Goal: Task Accomplishment & Management: Manage account settings

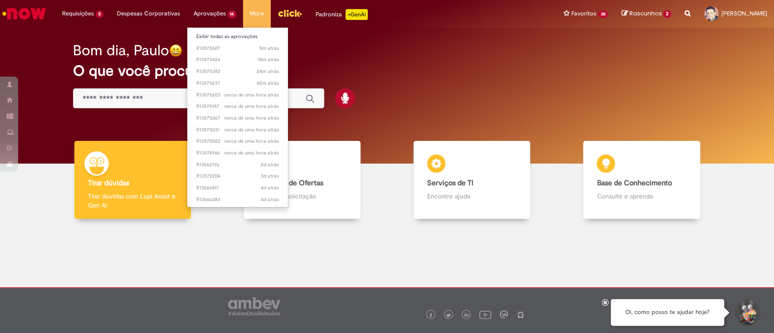
click at [222, 42] on li "5m atrás 5 minutos atrás R13575507" at bounding box center [237, 48] width 101 height 12
click at [208, 38] on link "Exibir todas as aprovações" at bounding box center [237, 37] width 101 height 10
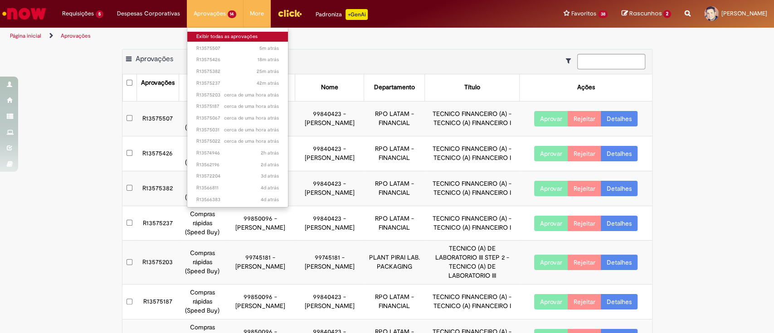
click at [217, 37] on link "Exibir todas as aprovações" at bounding box center [237, 37] width 101 height 10
click at [210, 35] on link "Exibir todas as aprovações" at bounding box center [237, 37] width 101 height 10
click at [220, 39] on link "Exibir todas as aprovações" at bounding box center [237, 37] width 101 height 10
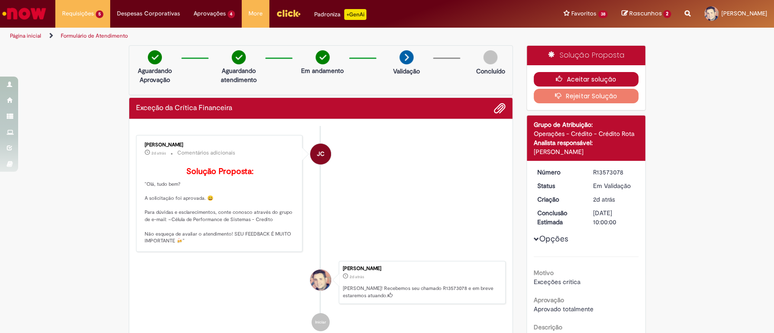
click at [598, 81] on button "Aceitar solução" at bounding box center [585, 79] width 105 height 15
click at [579, 78] on button "Aceitar solução" at bounding box center [585, 79] width 105 height 15
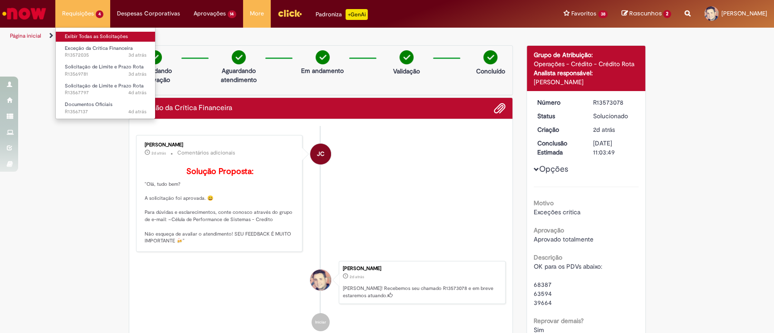
click at [100, 39] on link "Exibir Todas as Solicitações" at bounding box center [106, 37] width 100 height 10
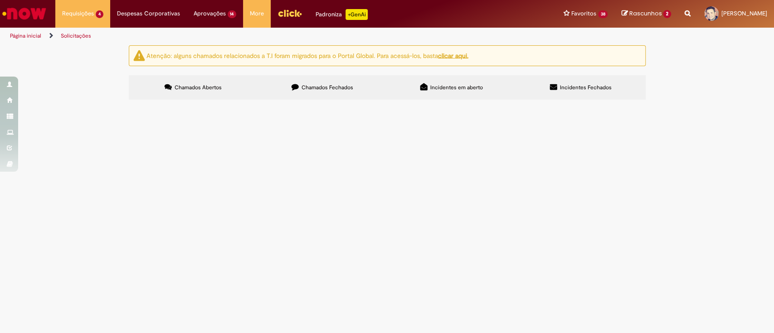
click at [0, 0] on span "Exceção da Crítica Financeira" at bounding box center [0, 0] width 0 height 0
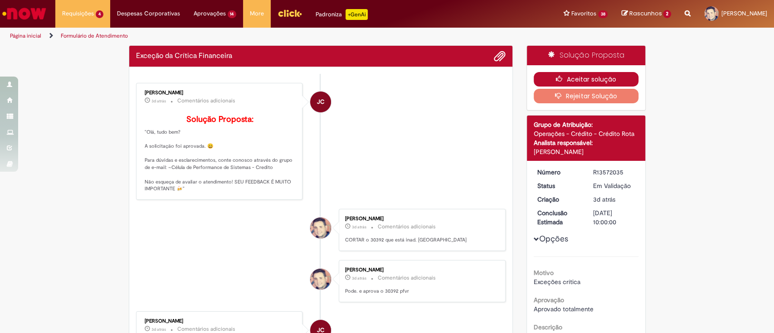
click at [573, 79] on button "Aceitar solução" at bounding box center [585, 79] width 105 height 15
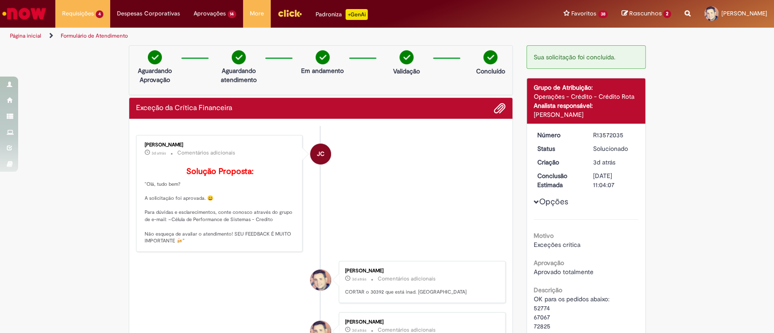
click at [219, 37] on ul "Página inicial Formulário de Atendimento" at bounding box center [258, 36] width 502 height 17
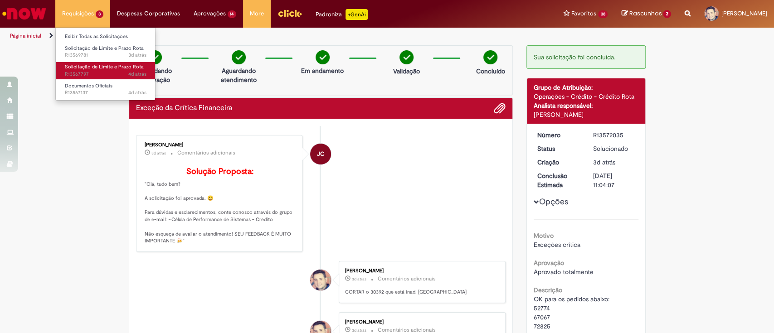
click at [110, 64] on span "Solicitação de Limite e Prazo Rota" at bounding box center [104, 66] width 79 height 7
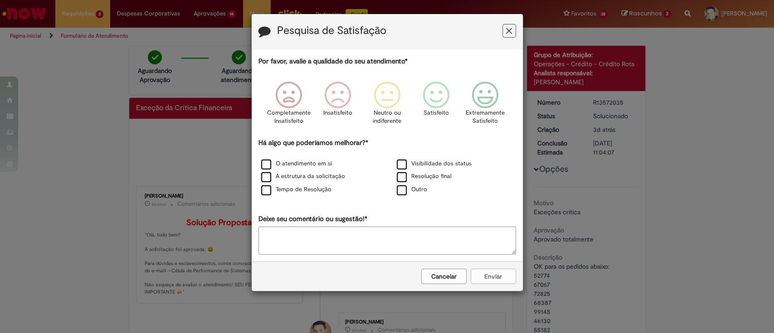
click at [502, 25] on button "Feedback" at bounding box center [509, 31] width 14 height 14
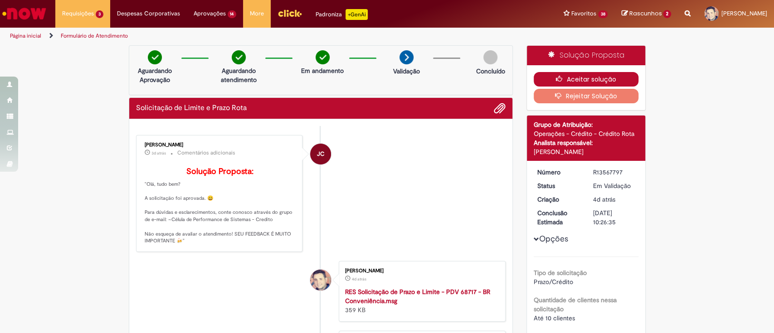
click at [566, 80] on button "Aceitar solução" at bounding box center [585, 79] width 105 height 15
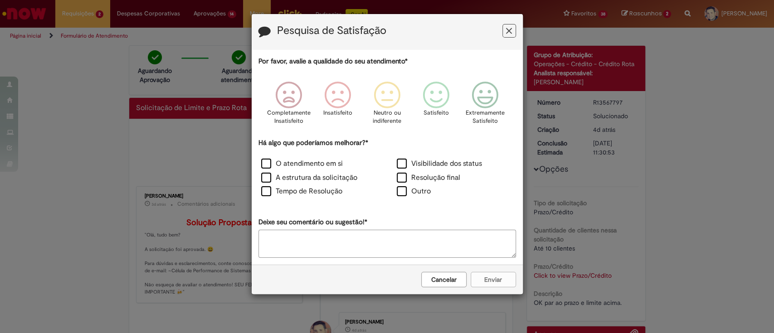
click at [509, 33] on icon "Feedback" at bounding box center [509, 31] width 6 height 10
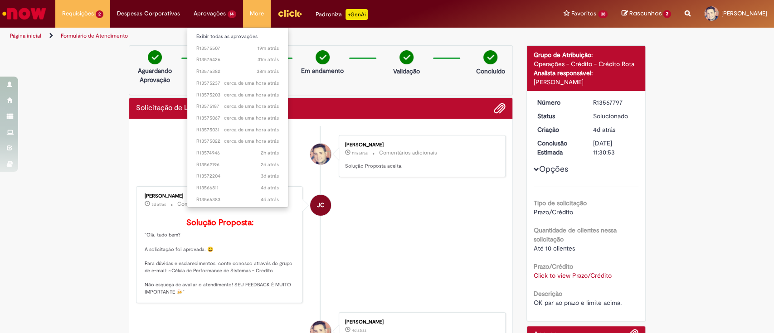
click at [225, 13] on li "Aprovações 14 Exibir todas as aprovações 19m atrás 19 minutos atrás R13575507 3…" at bounding box center [215, 13] width 57 height 27
click at [221, 48] on span "19m atrás 19 minutos atrás R13575507" at bounding box center [237, 48] width 83 height 7
click at [222, 34] on link "Exibir todas as aprovações" at bounding box center [237, 37] width 101 height 10
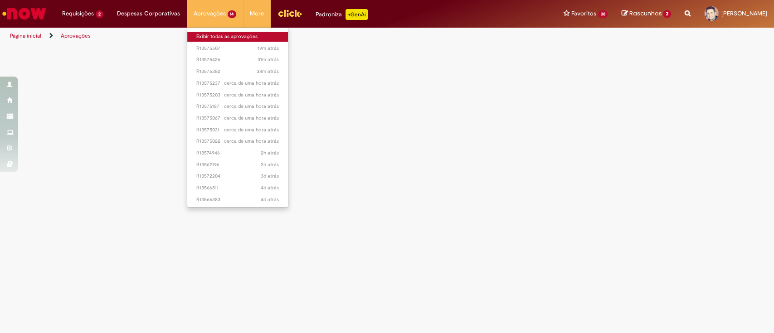
click at [216, 34] on link "Exibir todas as aprovações" at bounding box center [237, 37] width 101 height 10
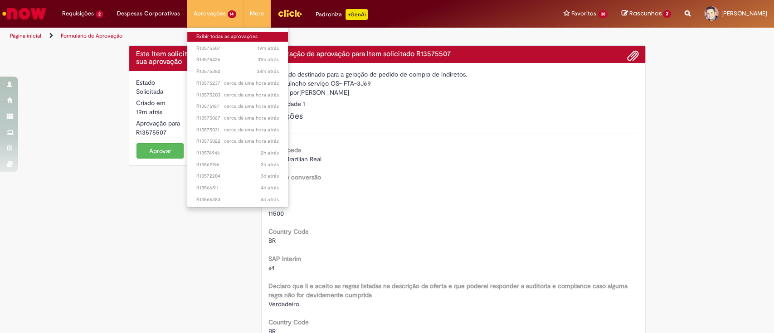
click at [216, 34] on link "Exibir todas as aprovações" at bounding box center [237, 37] width 101 height 10
